Goal: Task Accomplishment & Management: Use online tool/utility

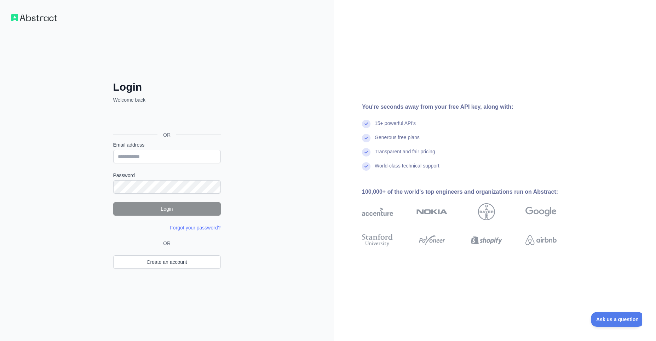
click at [168, 124] on div "تسجيل الدخول باستخدام حساب Google (يفتح الرابط في علامة تبويب جديدة)" at bounding box center [166, 119] width 106 height 16
click at [172, 119] on div "تسجيل الدخول باستخدام حساب Google (يفتح الرابط في علامة تبويب جديدة)" at bounding box center [166, 119] width 106 height 16
click at [197, 114] on div "تسجيل الدخول باستخدام حساب Google (يفتح الرابط في علامة تبويب جديدة)" at bounding box center [166, 119] width 106 height 16
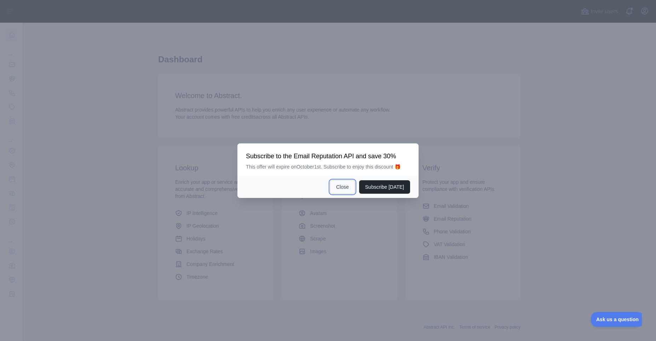
click at [348, 188] on button "Close" at bounding box center [342, 186] width 25 height 13
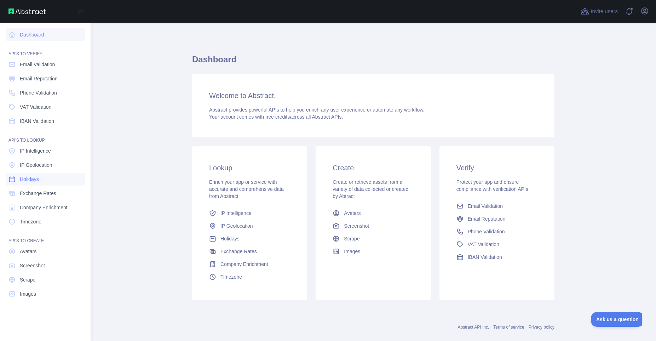
click at [41, 179] on link "Holidays" at bounding box center [45, 179] width 79 height 13
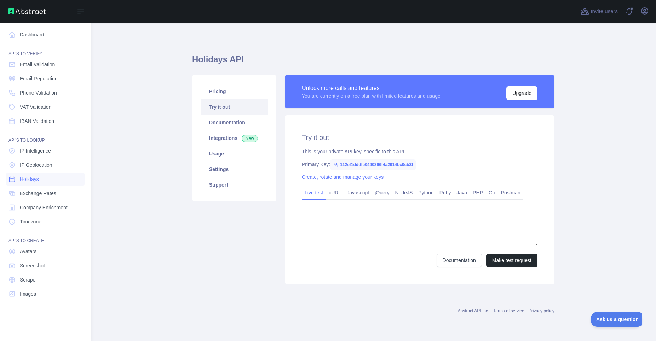
type textarea "**********"
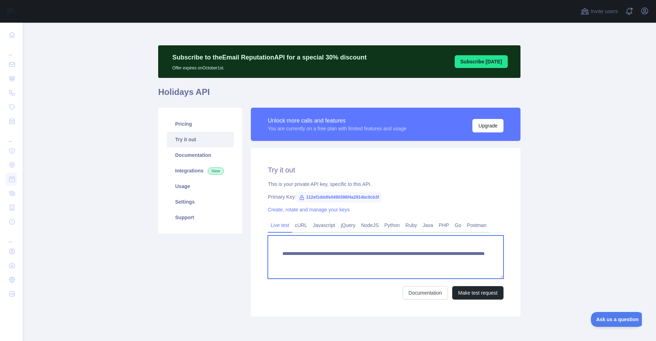
click at [325, 255] on textarea "**********" at bounding box center [386, 256] width 236 height 43
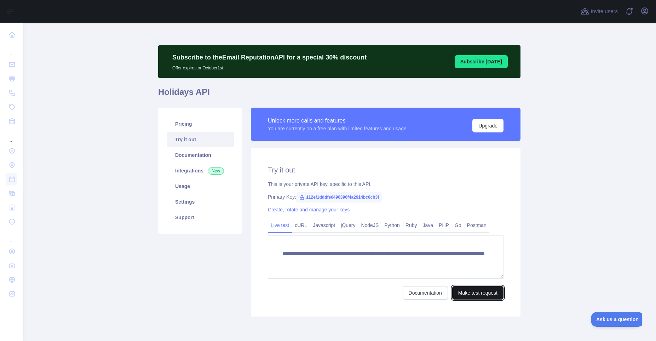
click at [467, 295] on button "Make test request" at bounding box center [477, 292] width 51 height 13
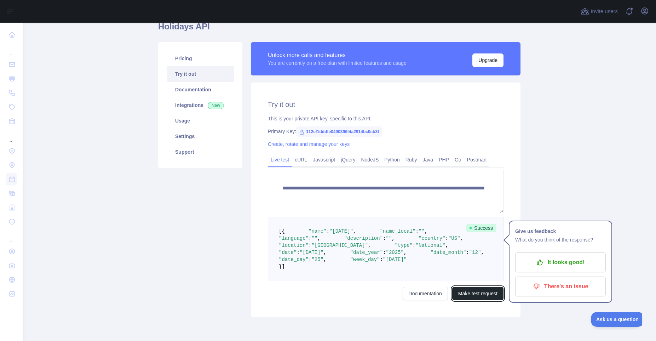
scroll to position [38, 0]
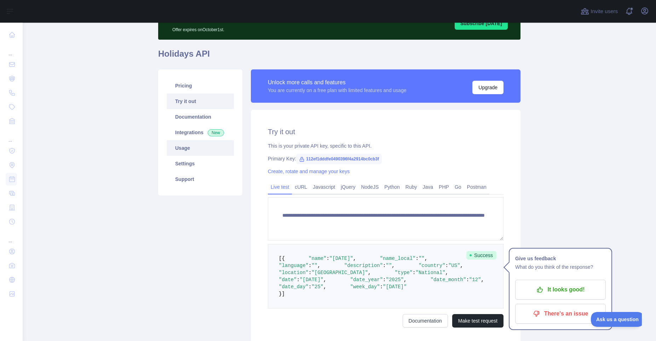
click at [188, 149] on link "Usage" at bounding box center [200, 148] width 67 height 16
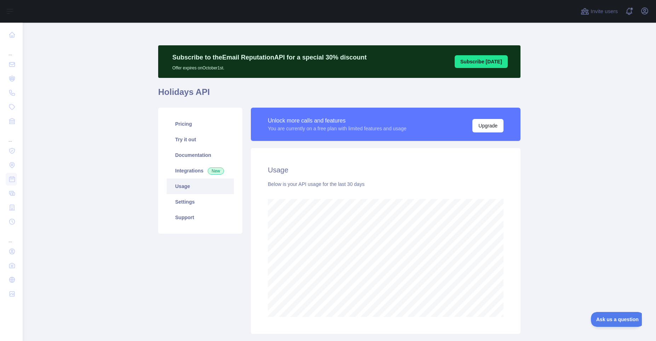
scroll to position [45, 0]
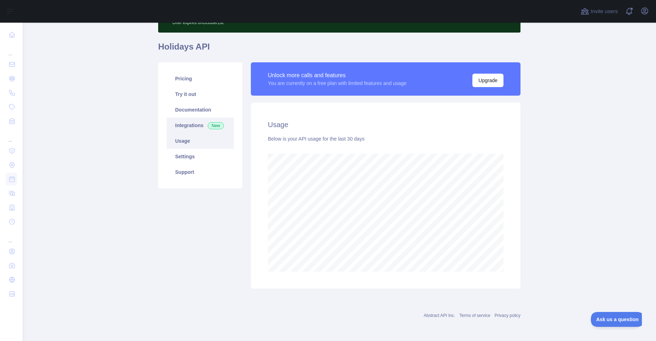
click at [196, 124] on link "Integrations New" at bounding box center [200, 126] width 67 height 16
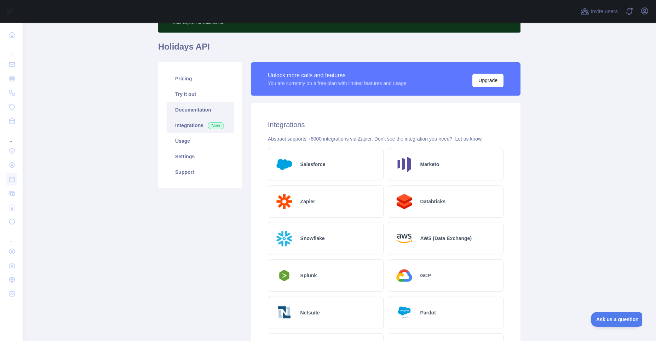
click at [197, 105] on link "Documentation" at bounding box center [200, 110] width 67 height 16
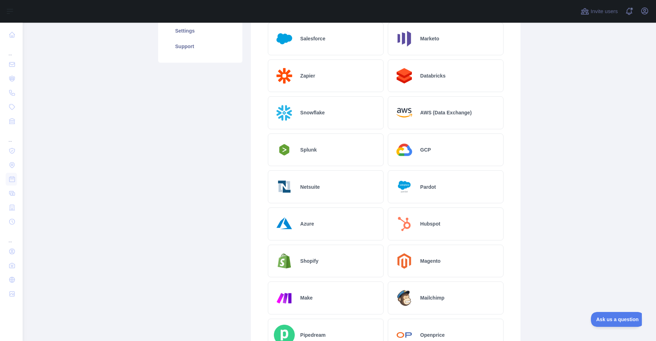
scroll to position [56, 0]
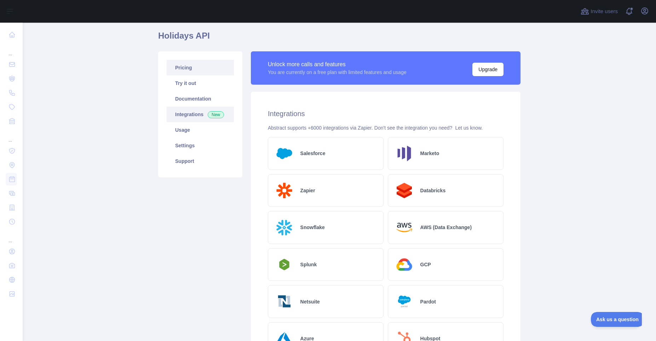
click at [210, 69] on link "Pricing" at bounding box center [200, 68] width 67 height 16
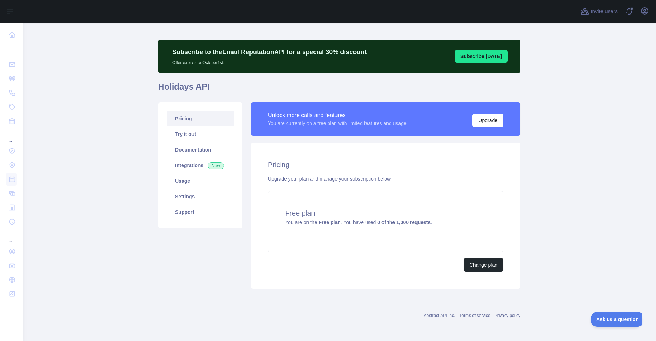
scroll to position [5, 0]
click at [196, 195] on link "Settings" at bounding box center [200, 197] width 67 height 16
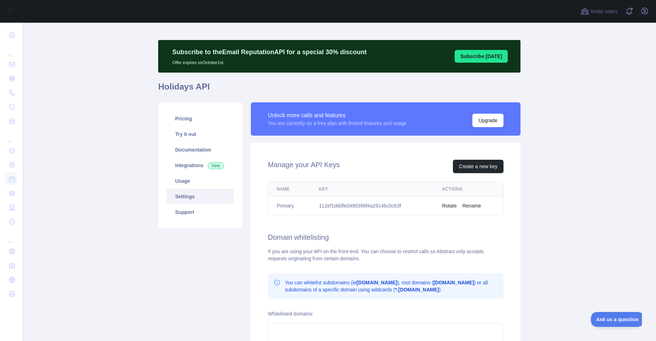
click at [336, 206] on td "112ef1dddfe0490396f4a2914bc0cb3f" at bounding box center [372, 205] width 123 height 19
